Goal: Transaction & Acquisition: Subscribe to service/newsletter

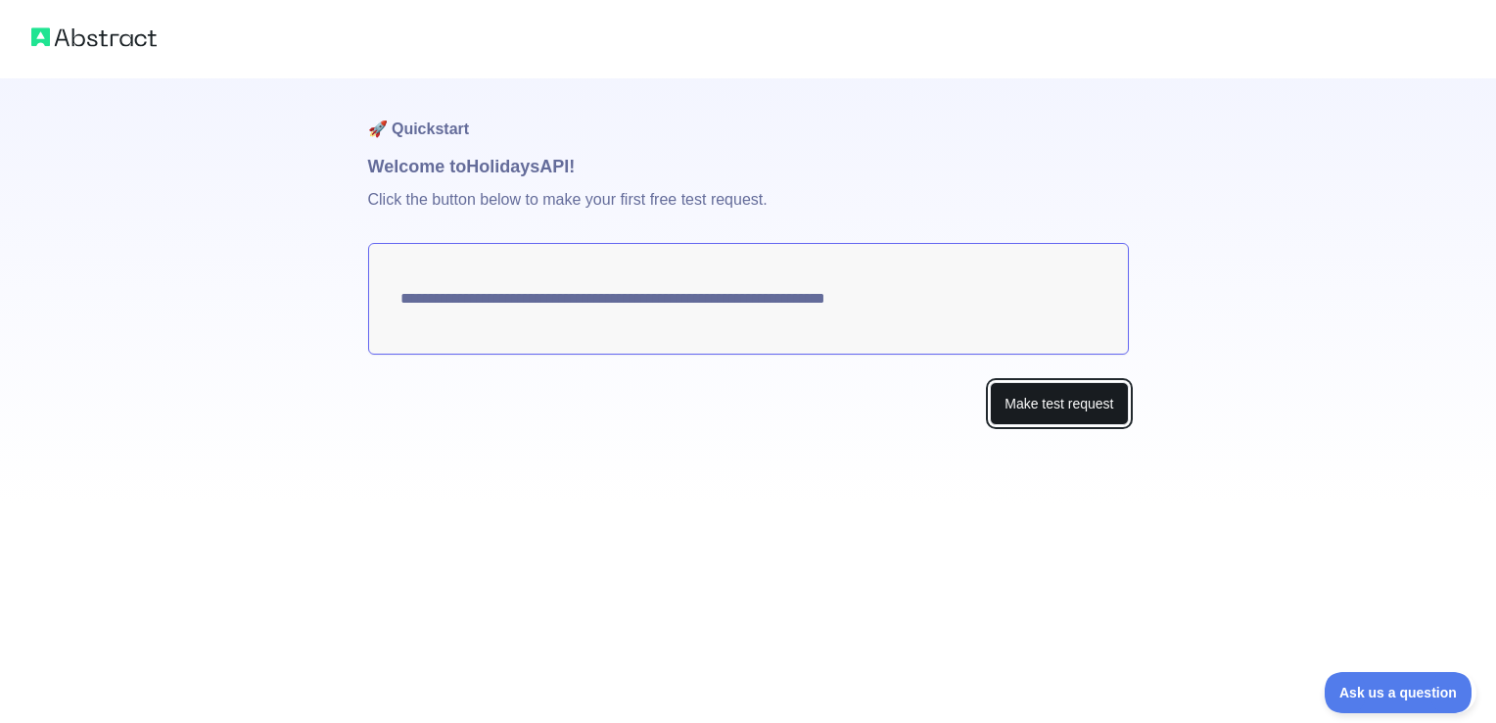
click at [1024, 405] on button "Make test request" at bounding box center [1059, 404] width 138 height 44
click at [772, 337] on textarea "**********" at bounding box center [748, 299] width 761 height 112
click at [589, 284] on textarea "**********" at bounding box center [748, 299] width 761 height 112
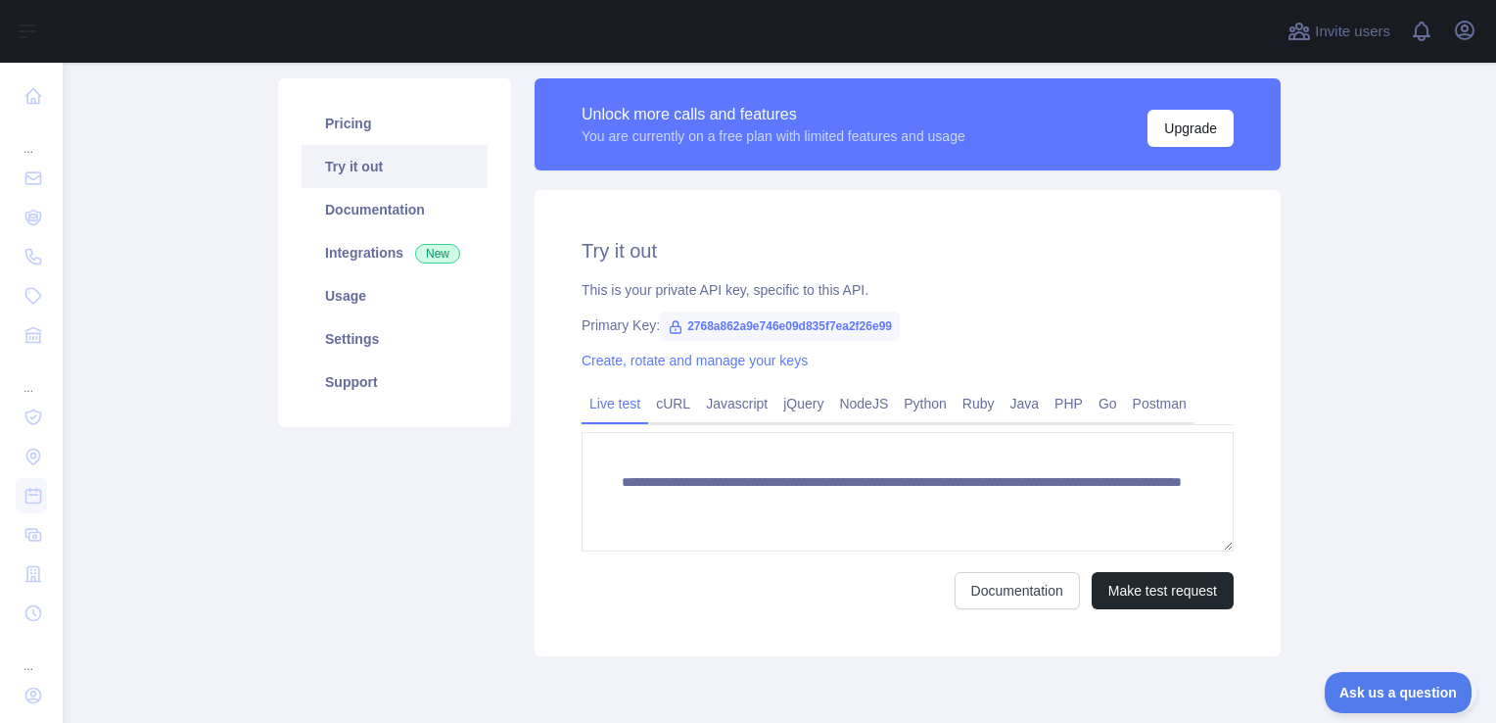
scroll to position [129, 0]
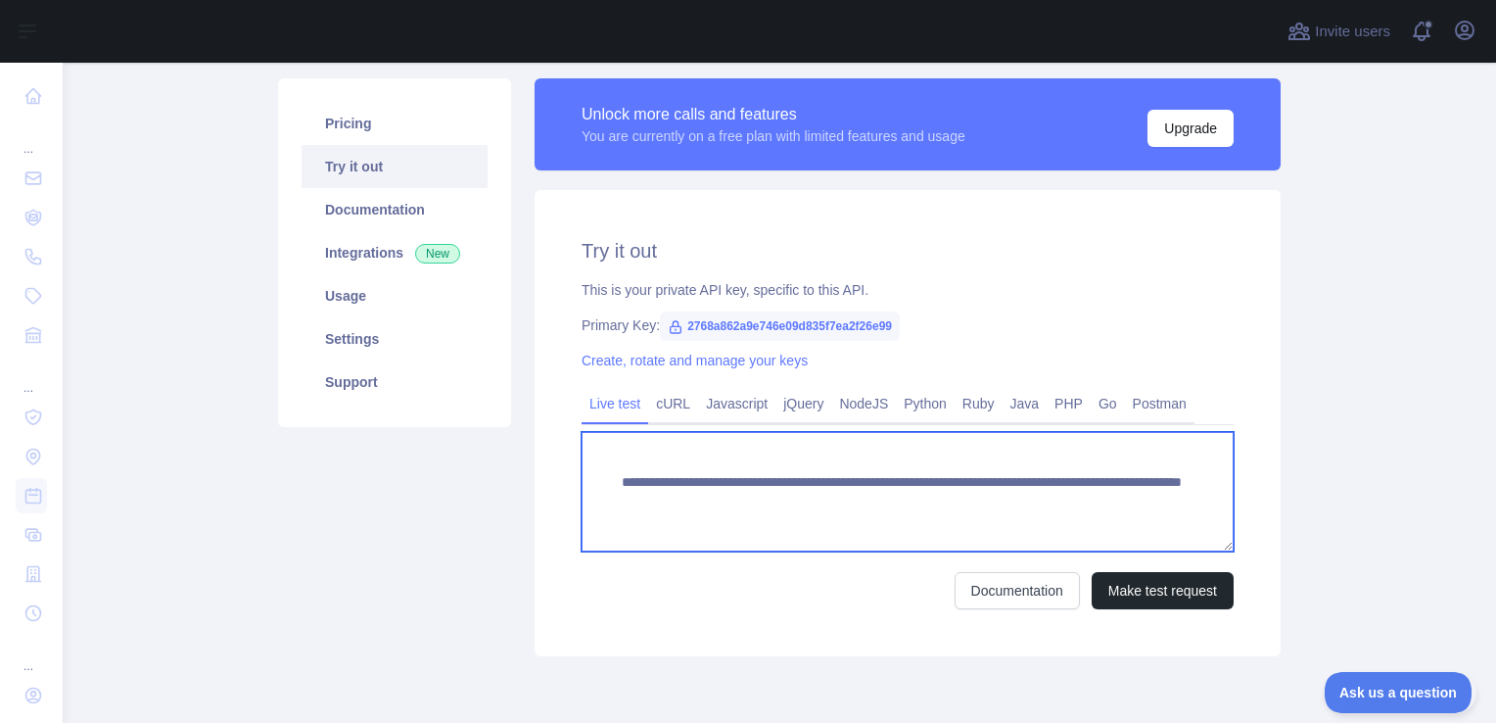
drag, startPoint x: 692, startPoint y: 519, endPoint x: 611, endPoint y: 488, distance: 87.1
click at [611, 488] on textarea "**********" at bounding box center [908, 491] width 652 height 119
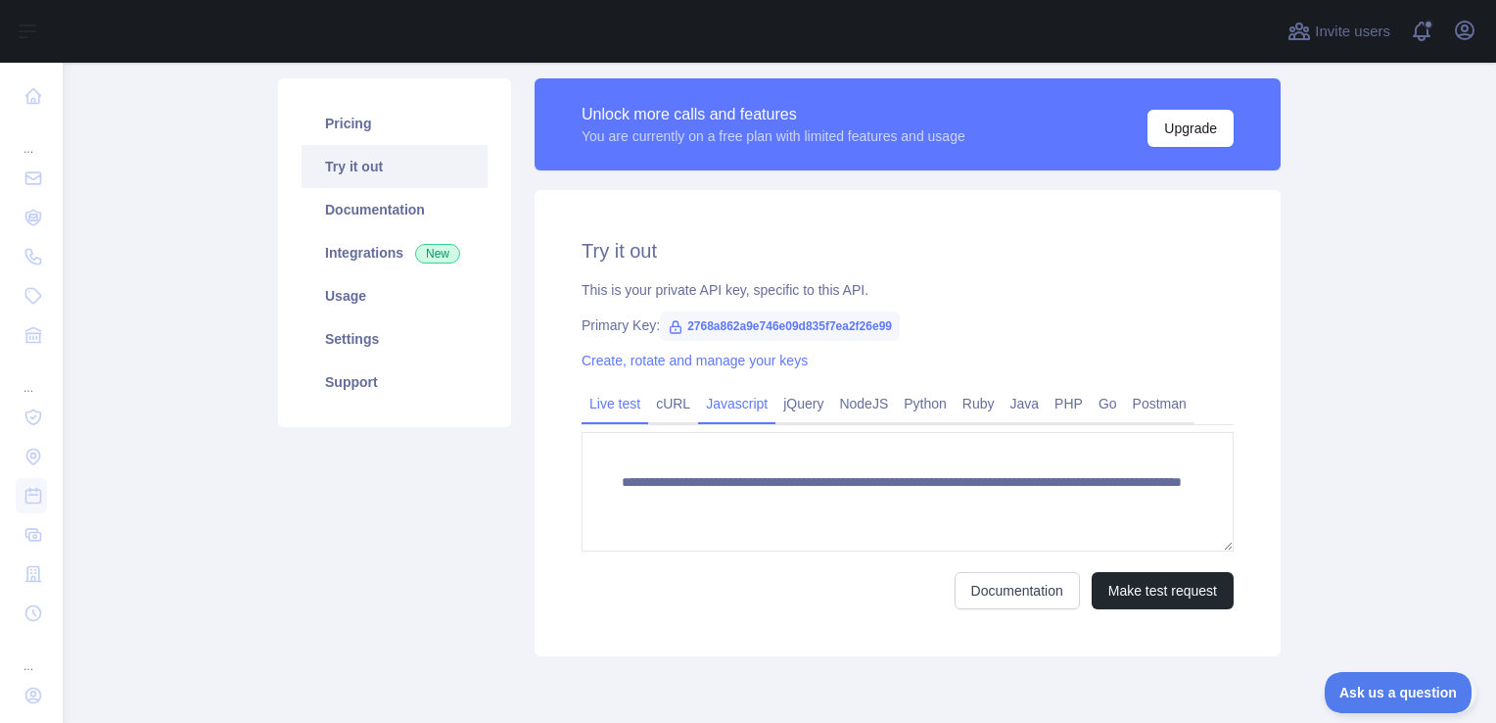
click at [750, 409] on link "Javascript" at bounding box center [736, 403] width 77 height 31
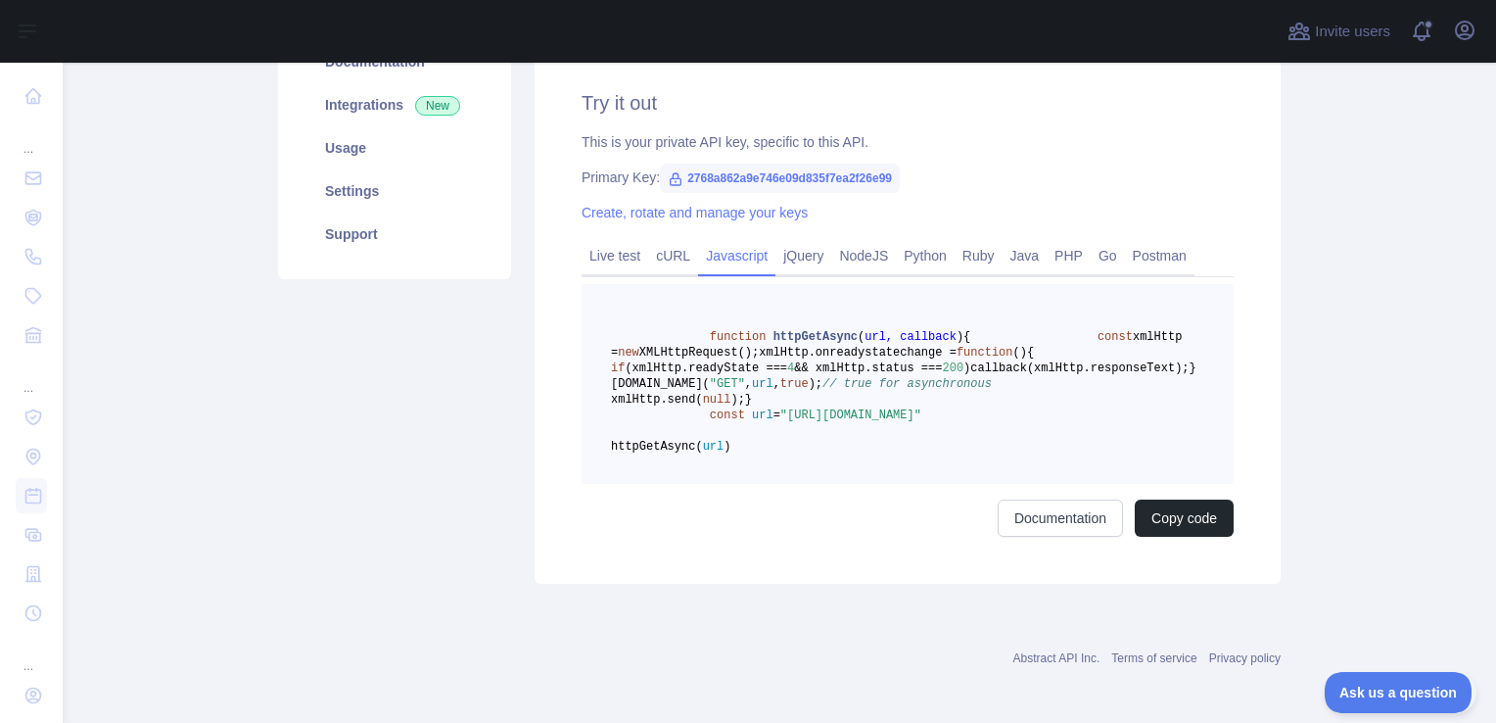
scroll to position [270, 0]
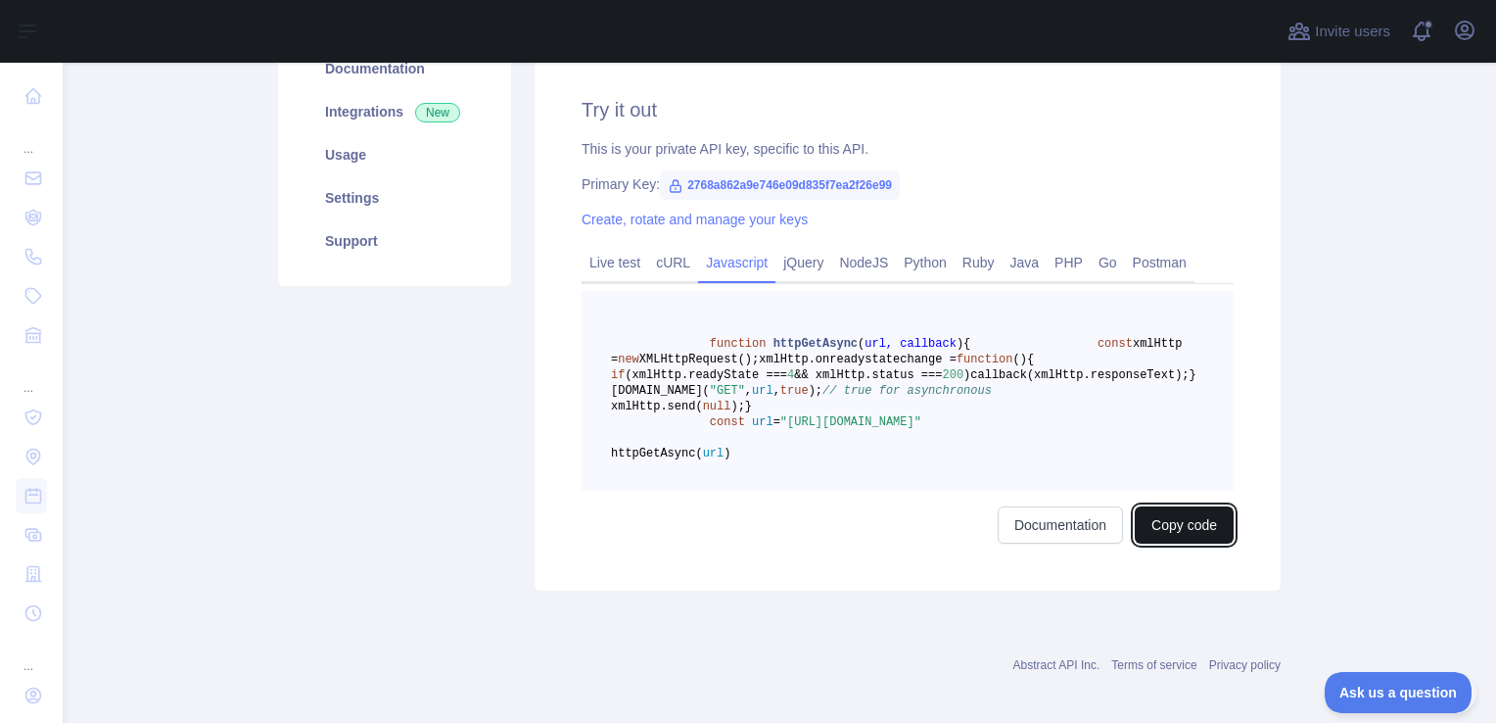
click at [1180, 543] on button "Copy code" at bounding box center [1184, 524] width 99 height 37
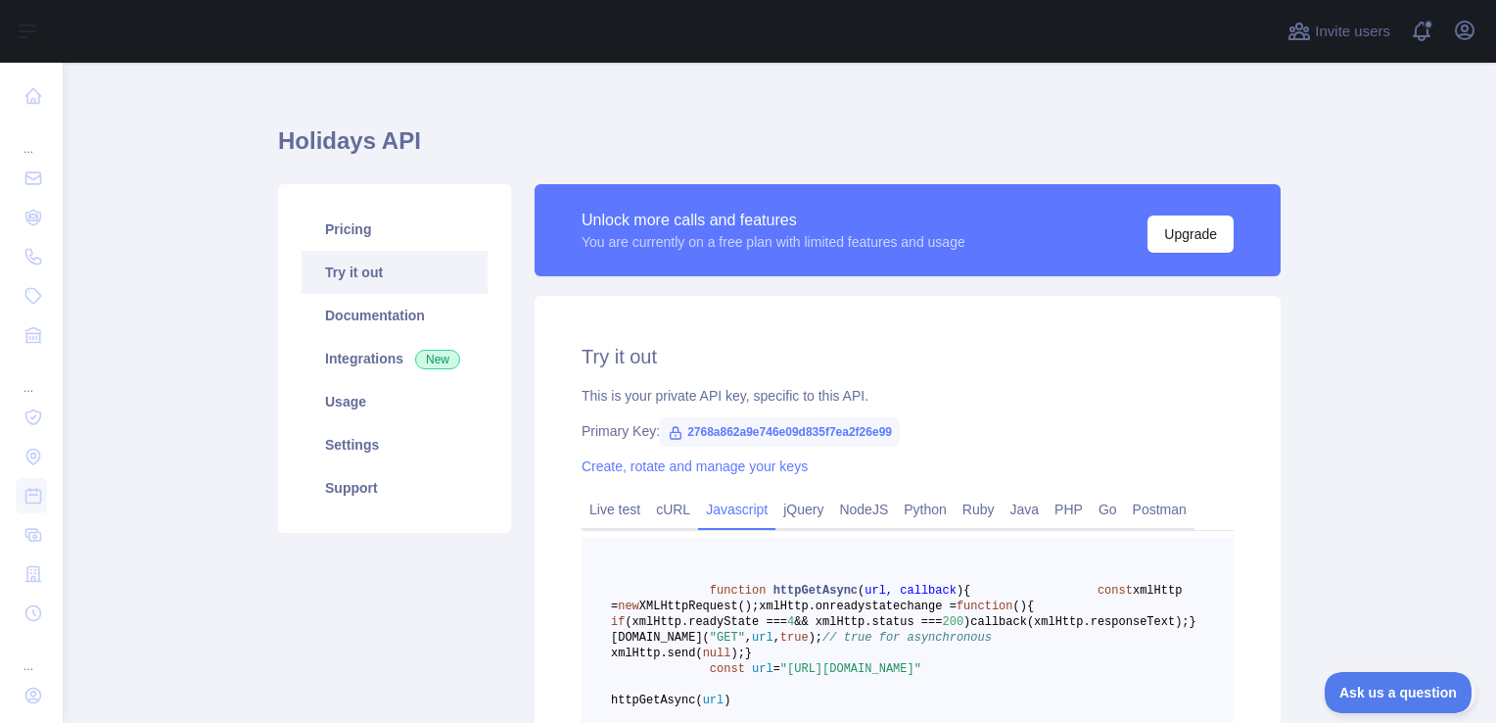
scroll to position [24, 0]
click at [388, 355] on link "Integrations New" at bounding box center [395, 357] width 186 height 43
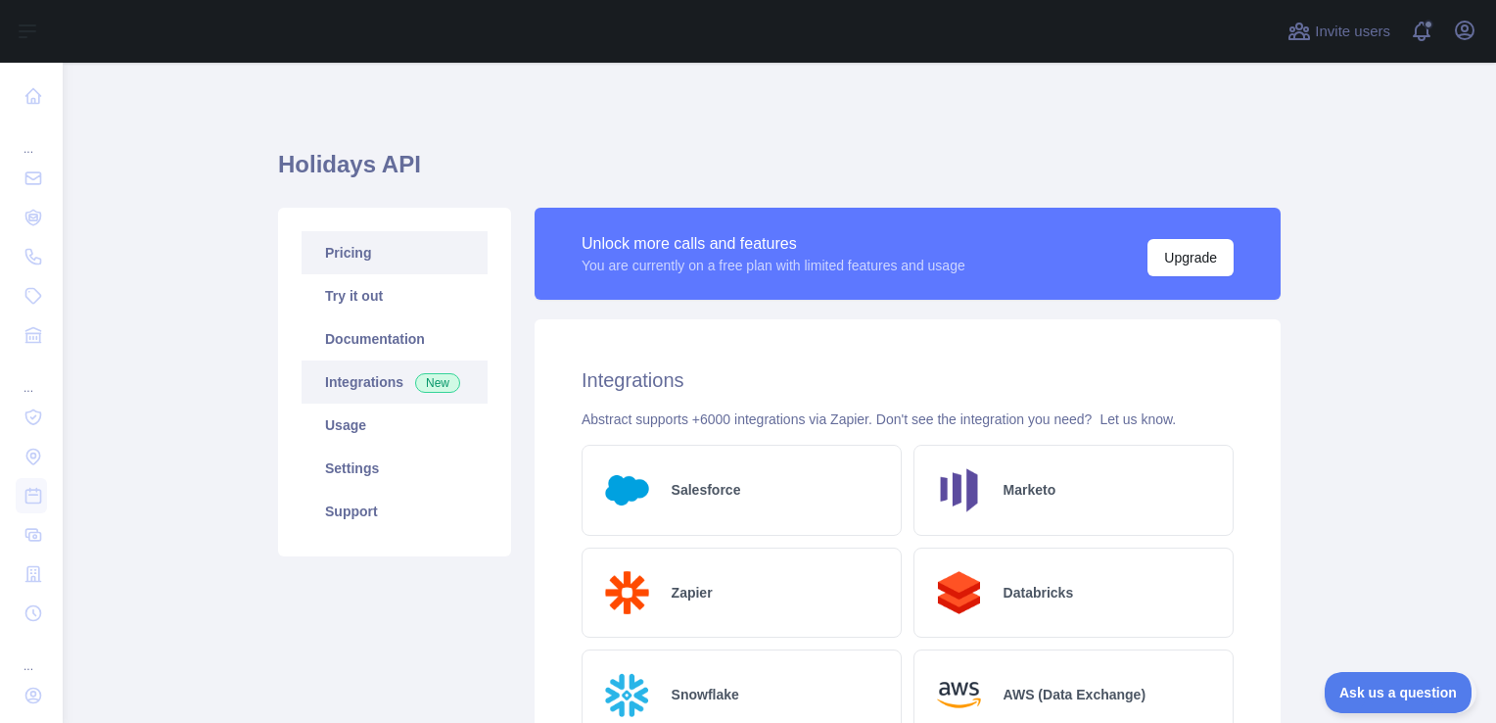
click at [392, 245] on link "Pricing" at bounding box center [395, 252] width 186 height 43
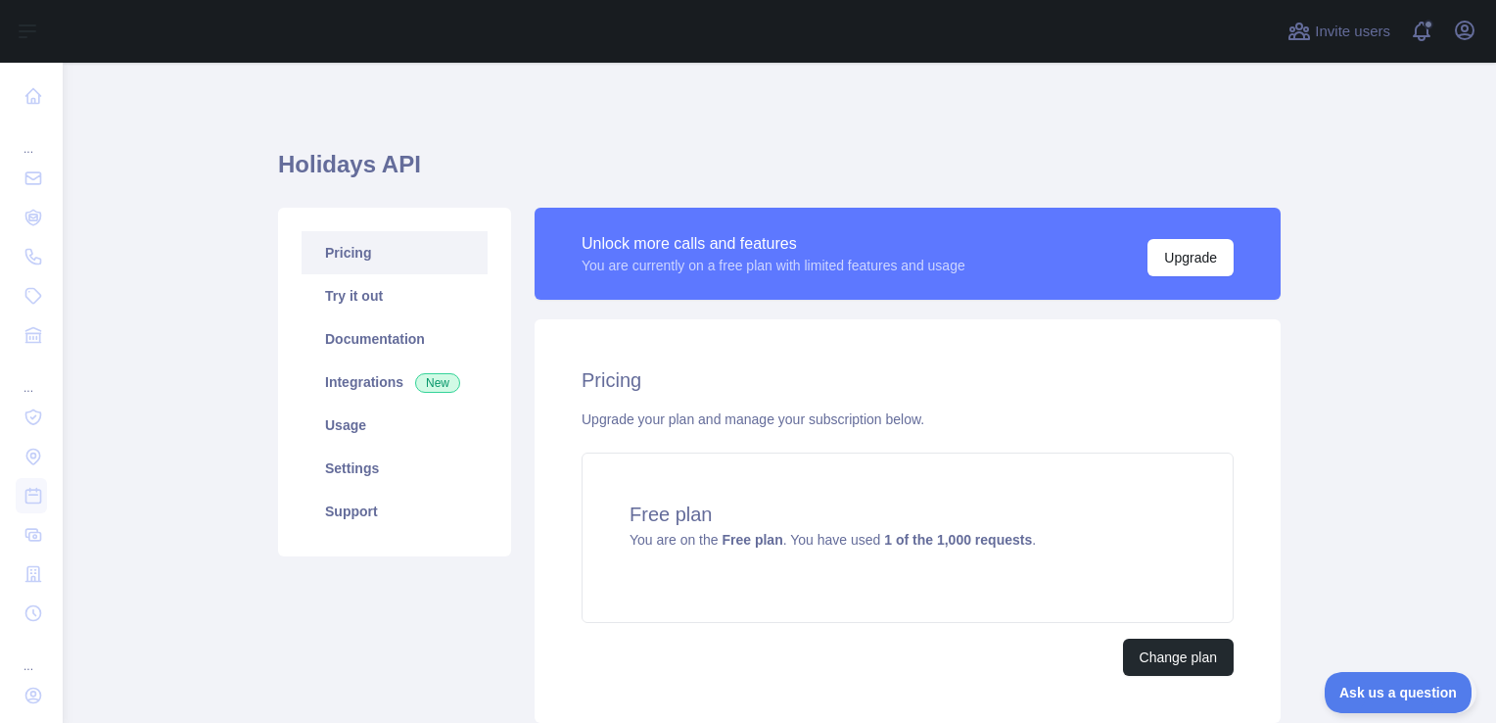
scroll to position [143, 0]
click at [340, 467] on link "Settings" at bounding box center [395, 468] width 186 height 43
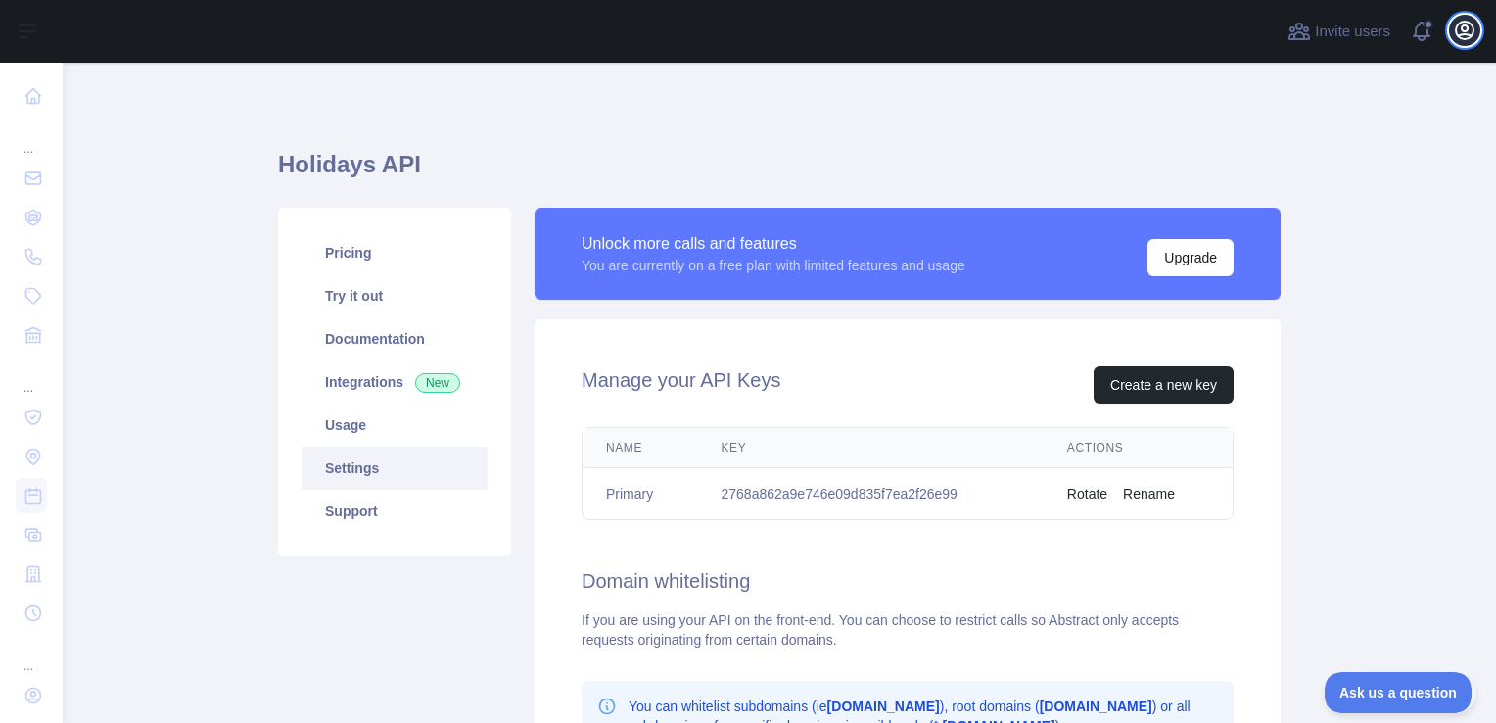
click at [1457, 29] on icon "button" at bounding box center [1465, 31] width 18 height 18
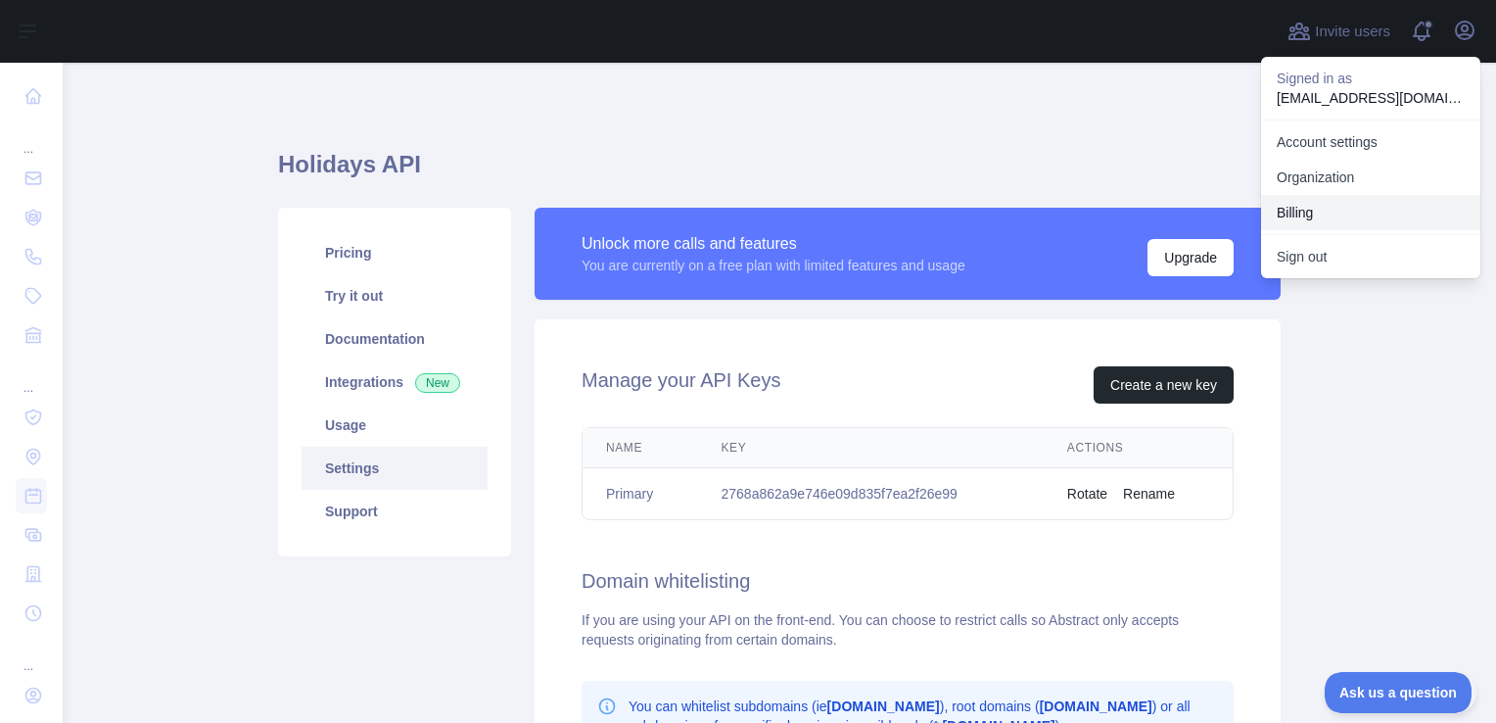
click at [1293, 220] on button "Billing" at bounding box center [1370, 212] width 219 height 35
